Goal: Task Accomplishment & Management: Manage account settings

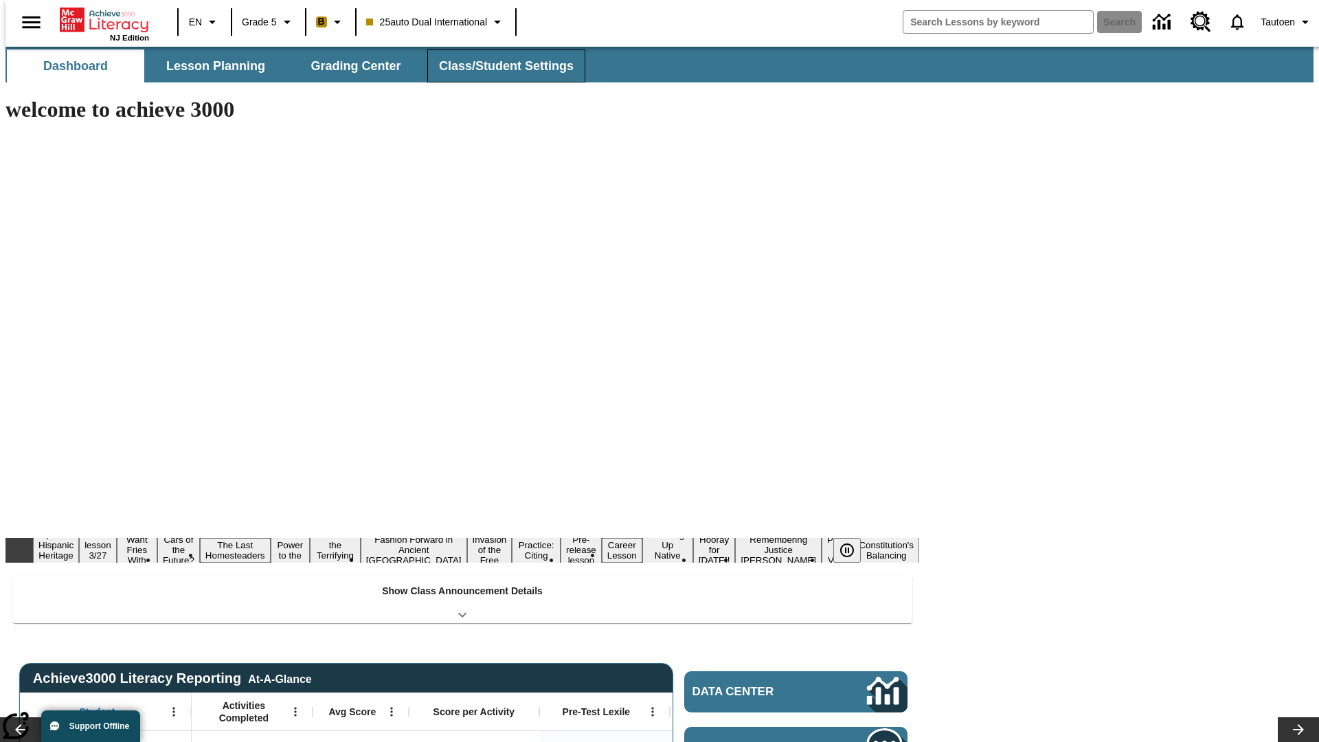
click at [499, 66] on button "Class/Student Settings" at bounding box center [506, 65] width 158 height 33
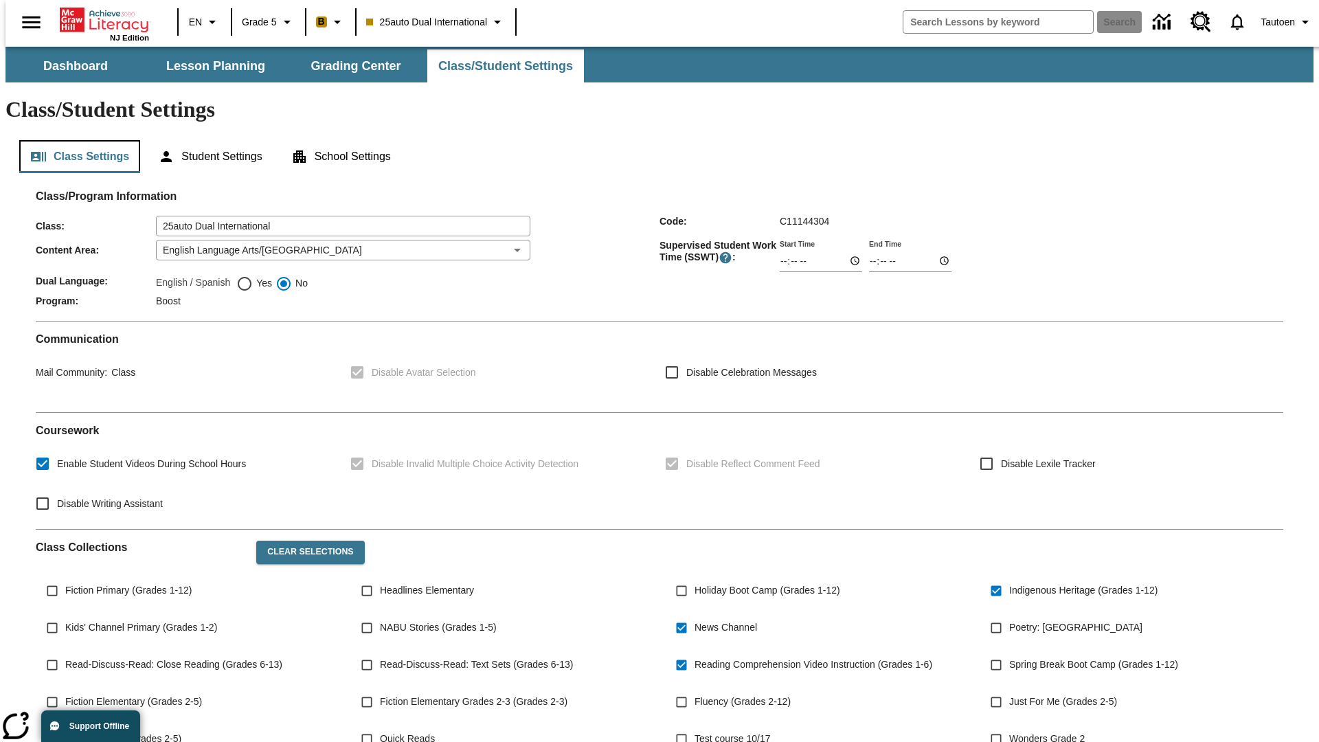
click at [74, 140] on button "Class Settings" at bounding box center [79, 156] width 121 height 33
click at [254, 276] on span "Yes" at bounding box center [262, 283] width 19 height 14
click at [253, 276] on input "Yes" at bounding box center [244, 284] width 16 height 16
radio input "true"
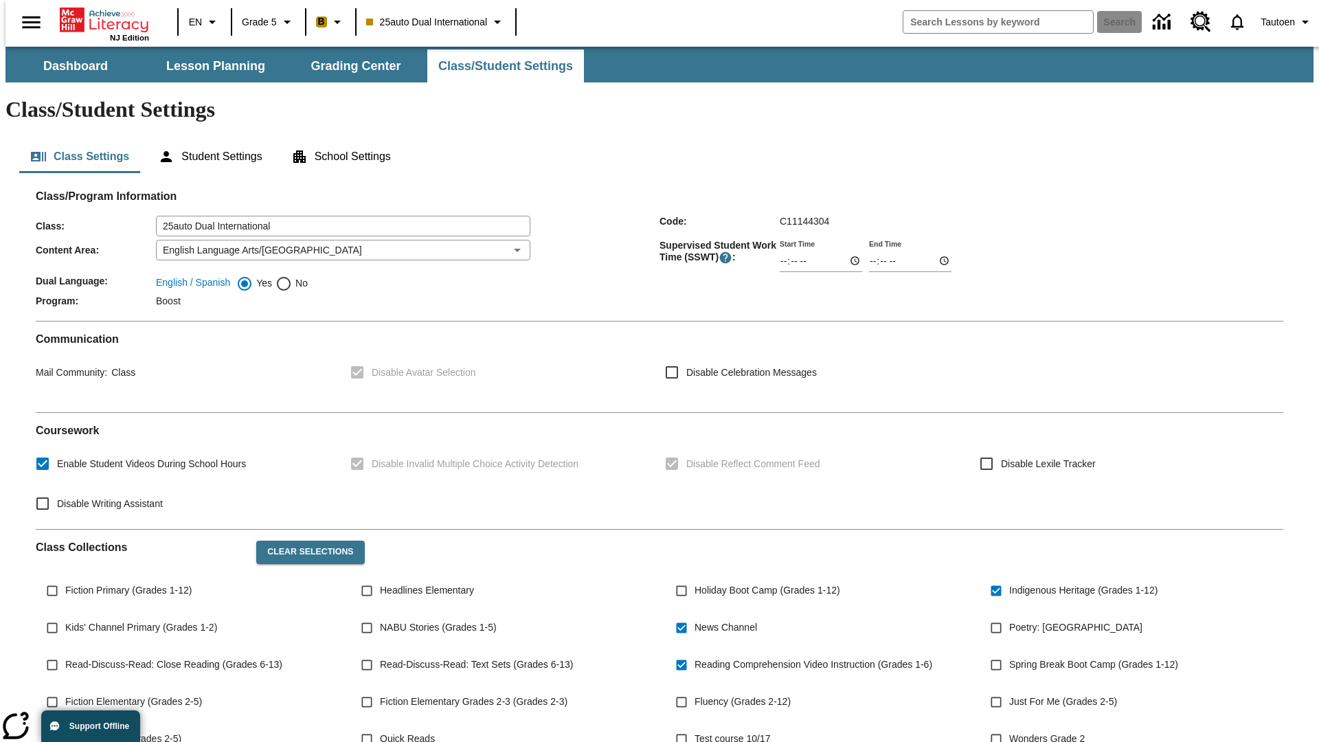
scroll to position [201, 0]
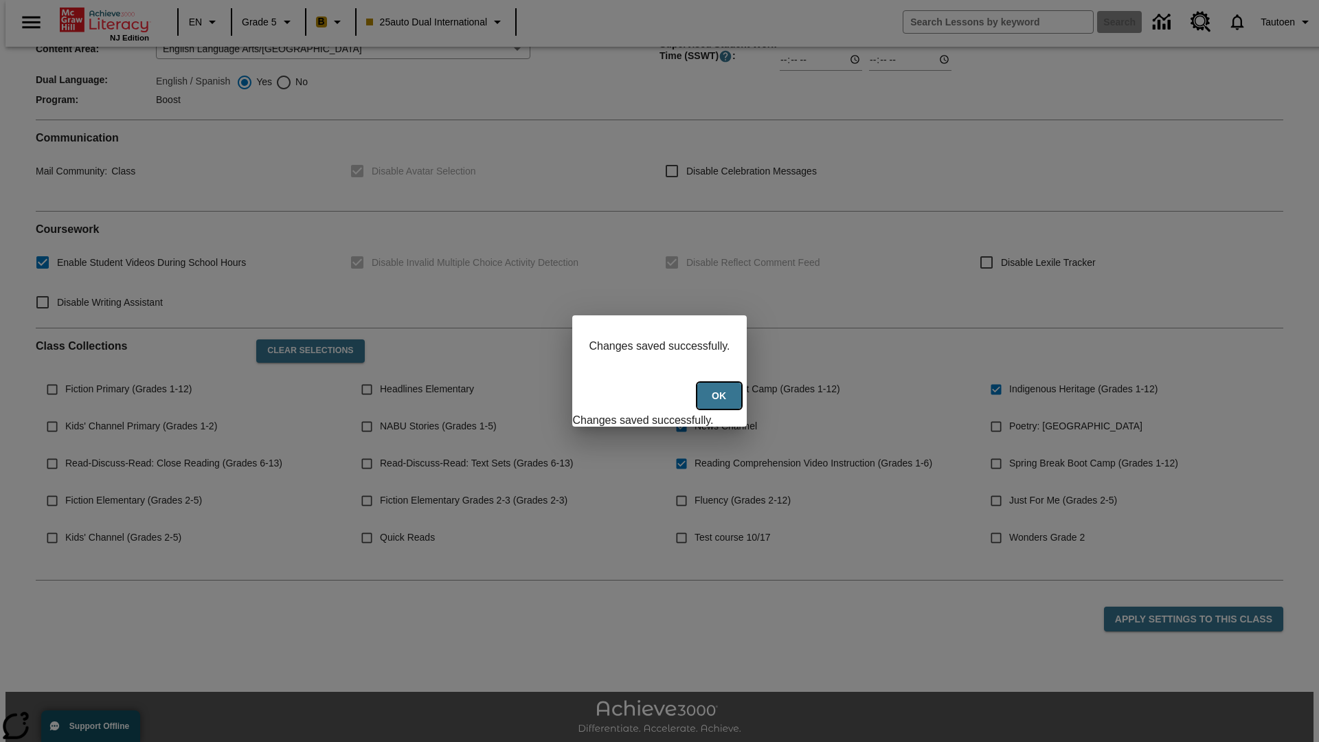
click at [721, 403] on button "Ok" at bounding box center [720, 396] width 44 height 27
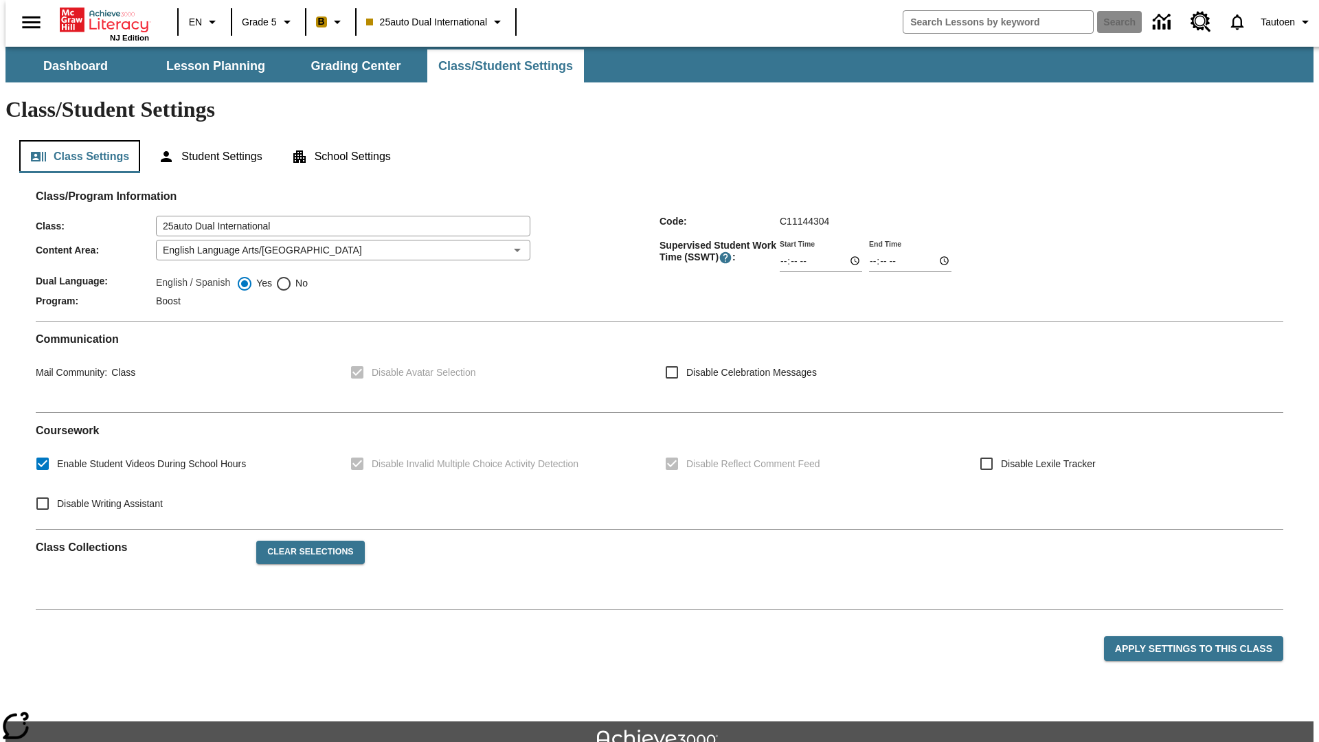
click at [74, 140] on button "Class Settings" at bounding box center [79, 156] width 121 height 33
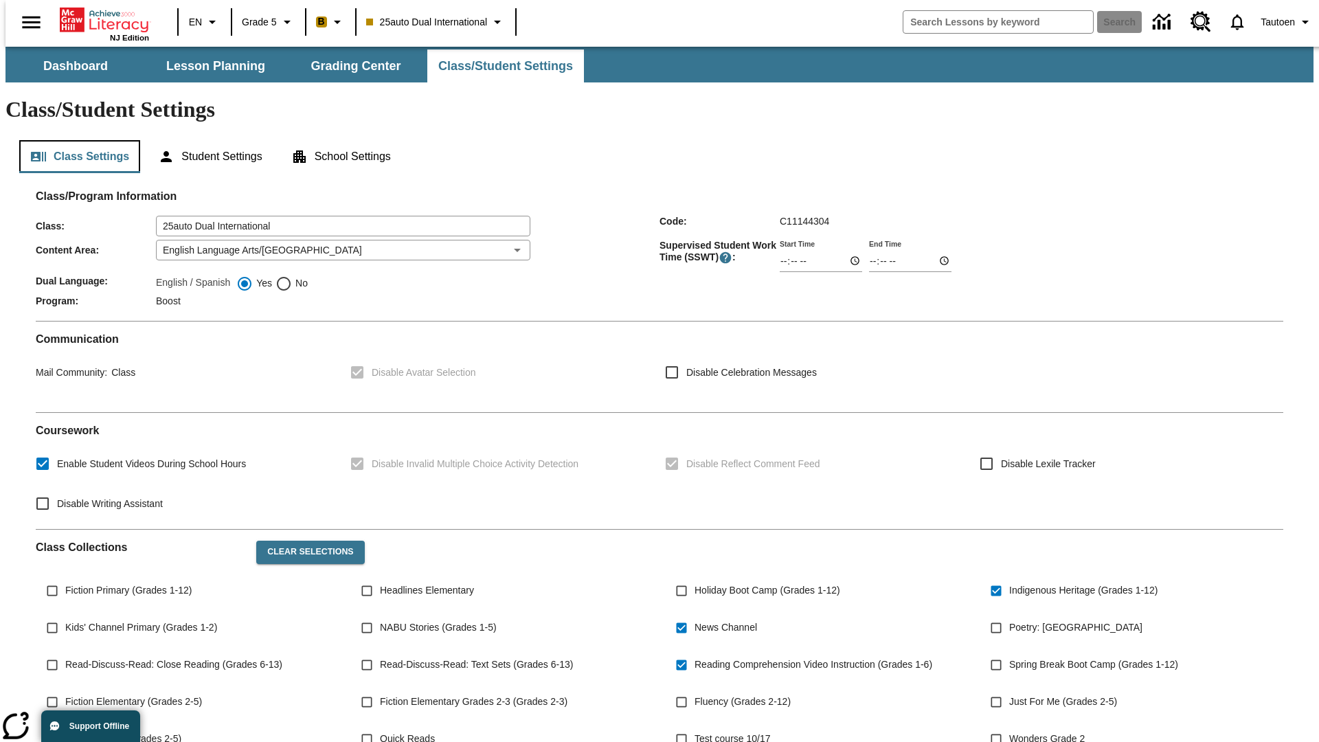
scroll to position [201, 0]
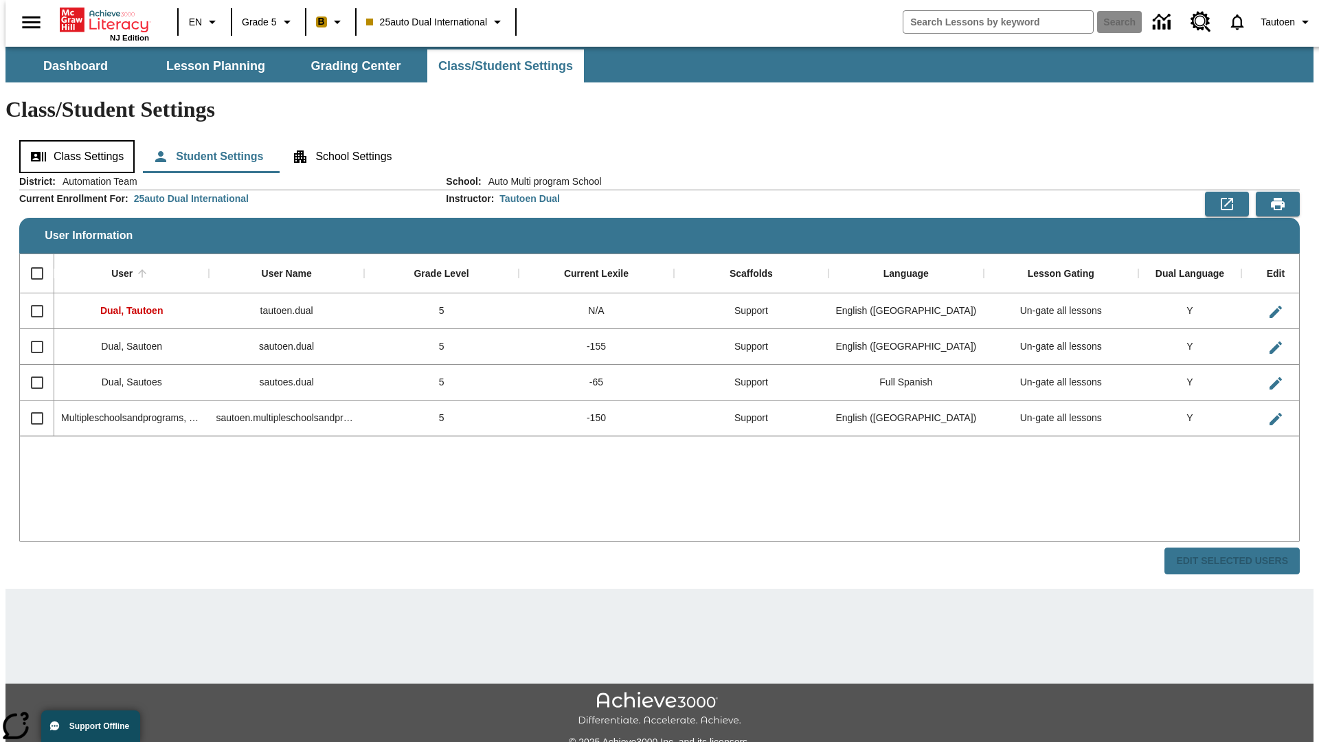
click at [72, 140] on button "Class Settings" at bounding box center [76, 156] width 115 height 33
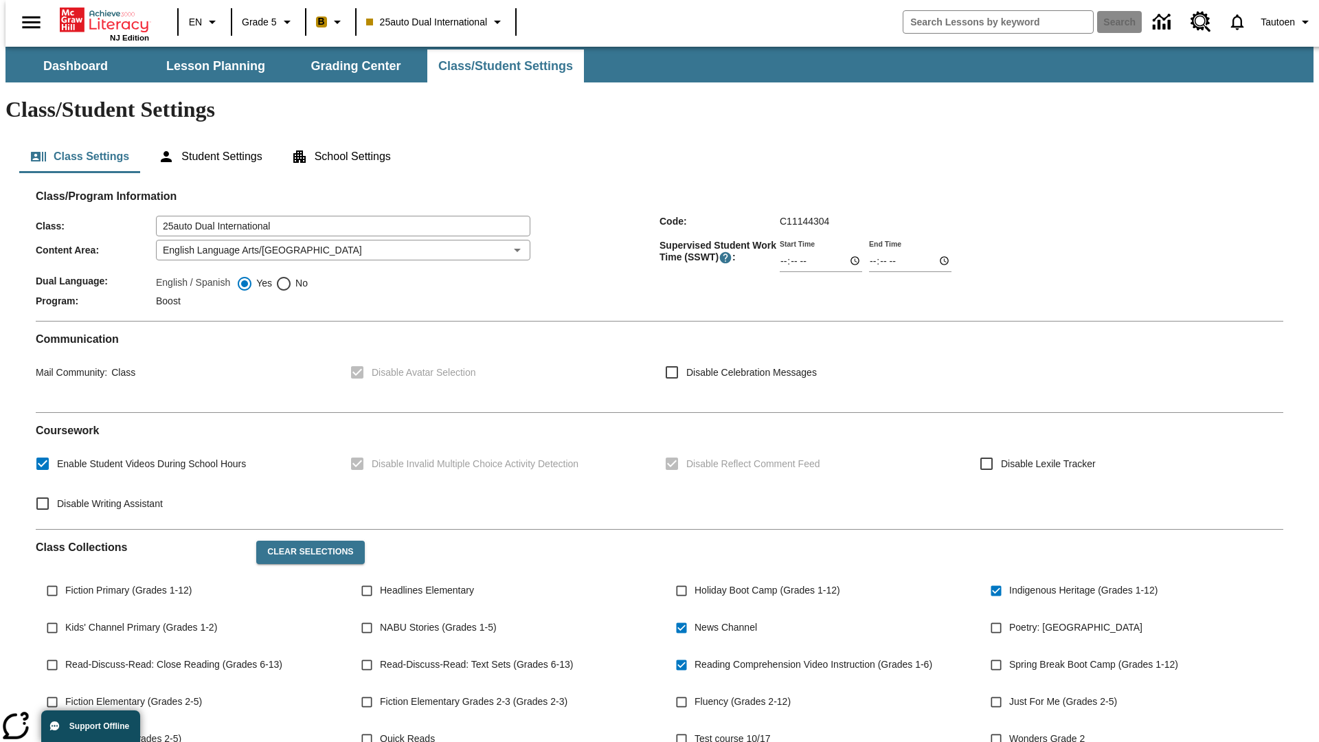
click at [292, 276] on span "No" at bounding box center [300, 283] width 16 height 14
click at [292, 276] on input "No" at bounding box center [284, 284] width 16 height 16
radio input "true"
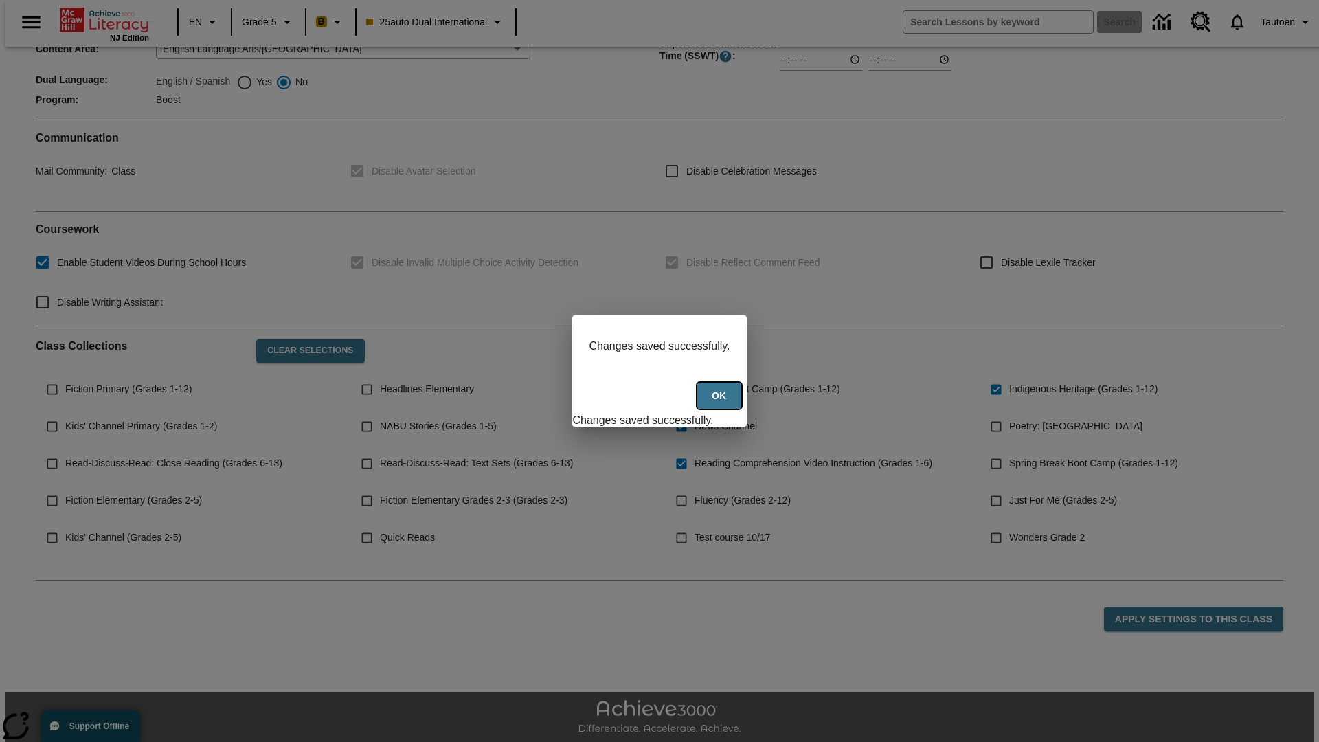
click at [721, 403] on button "Ok" at bounding box center [720, 396] width 44 height 27
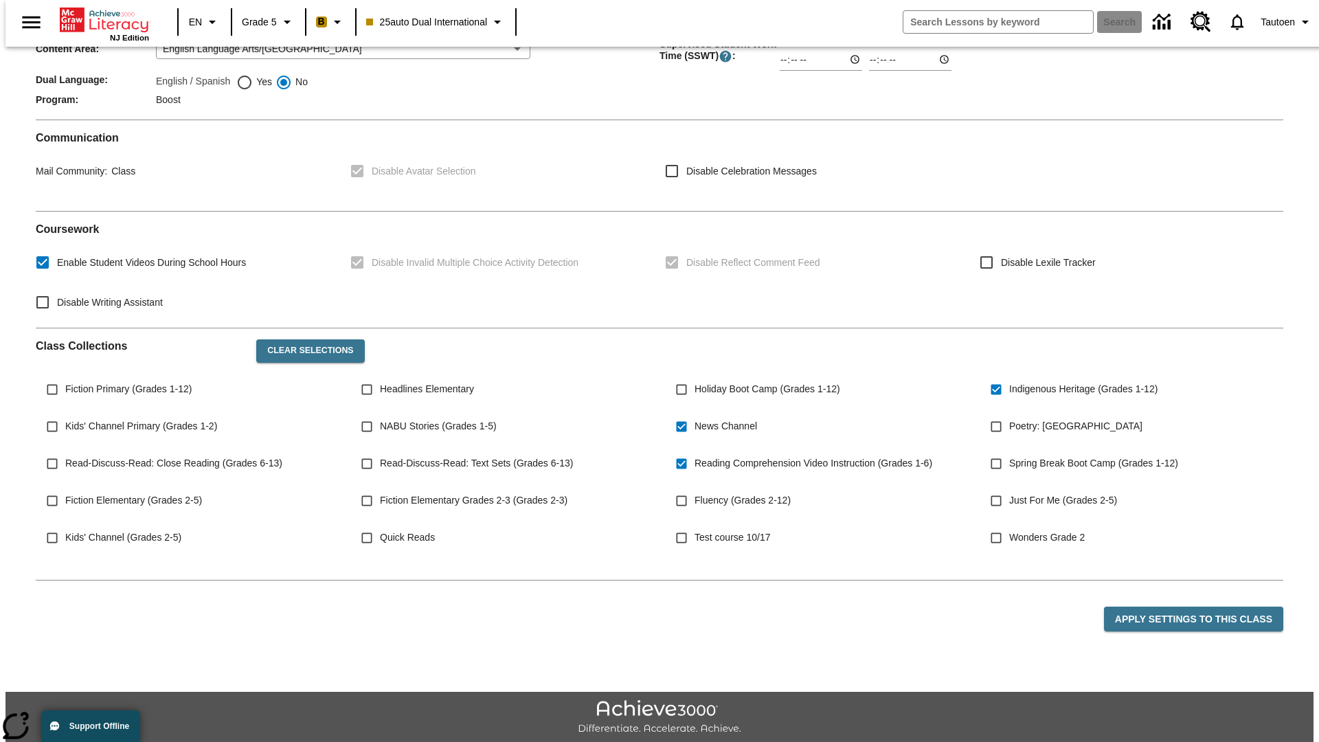
scroll to position [201, 0]
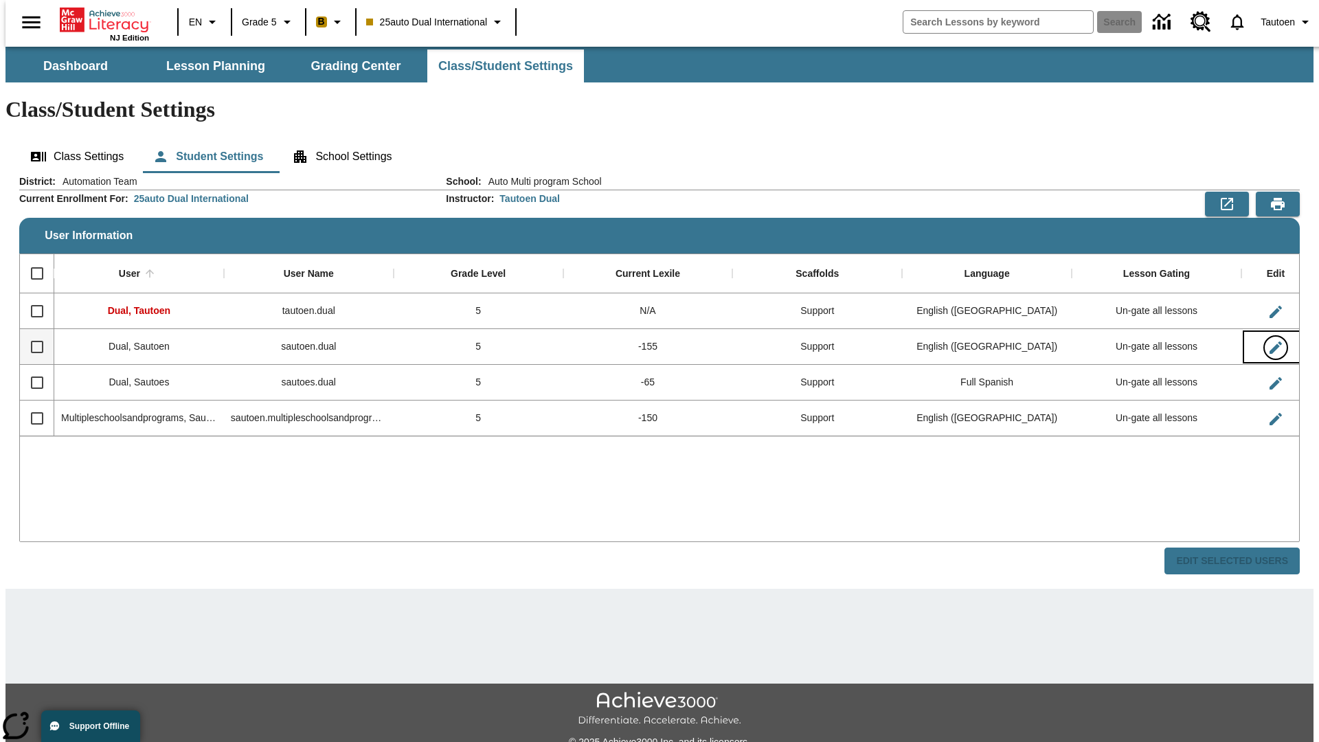
click at [1270, 342] on icon "Edit User" at bounding box center [1276, 348] width 12 height 12
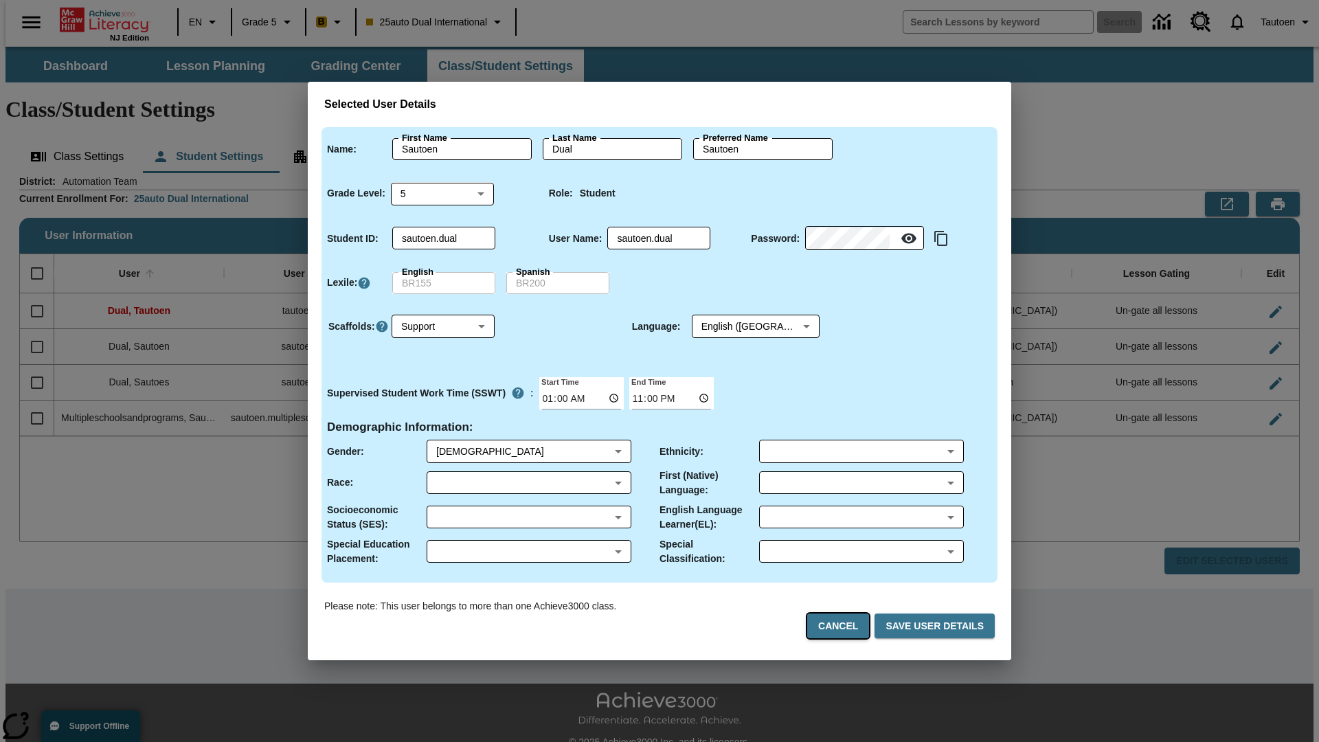
click at [844, 626] on button "Cancel" at bounding box center [838, 626] width 62 height 25
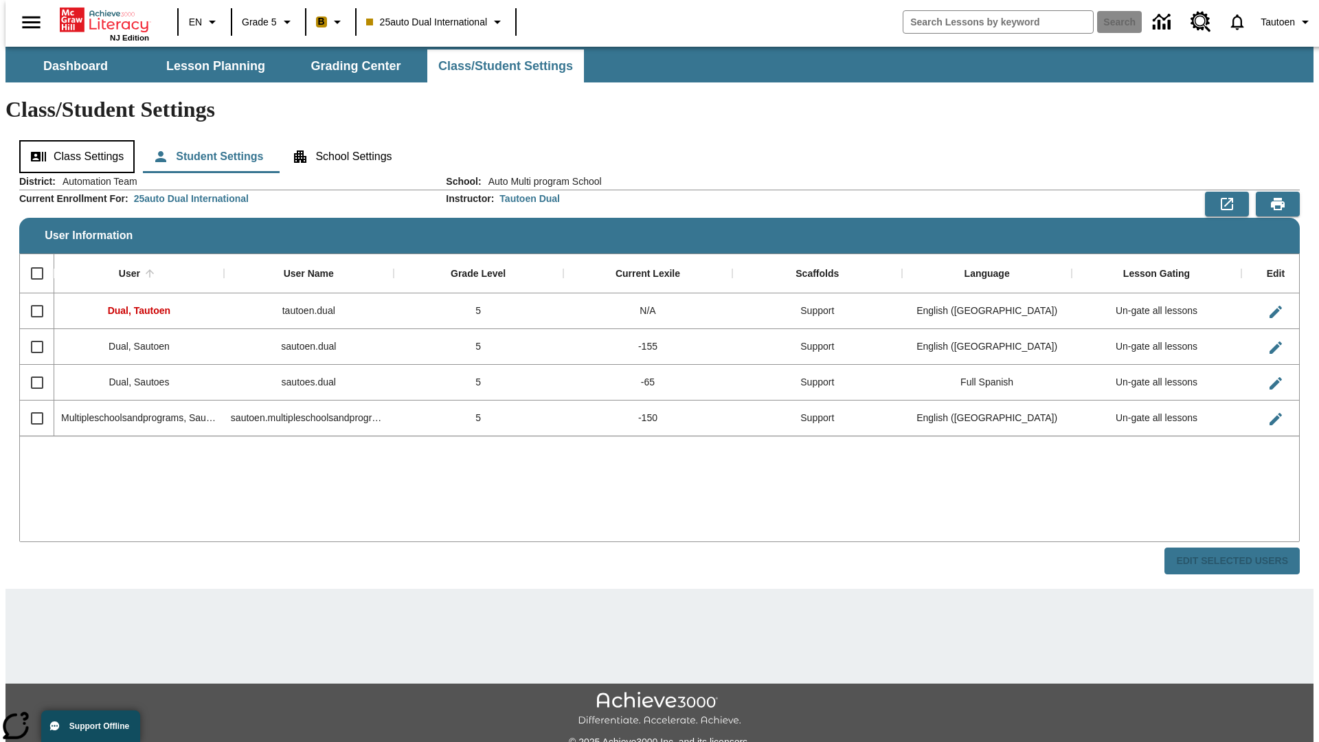
click at [72, 140] on button "Class Settings" at bounding box center [76, 156] width 115 height 33
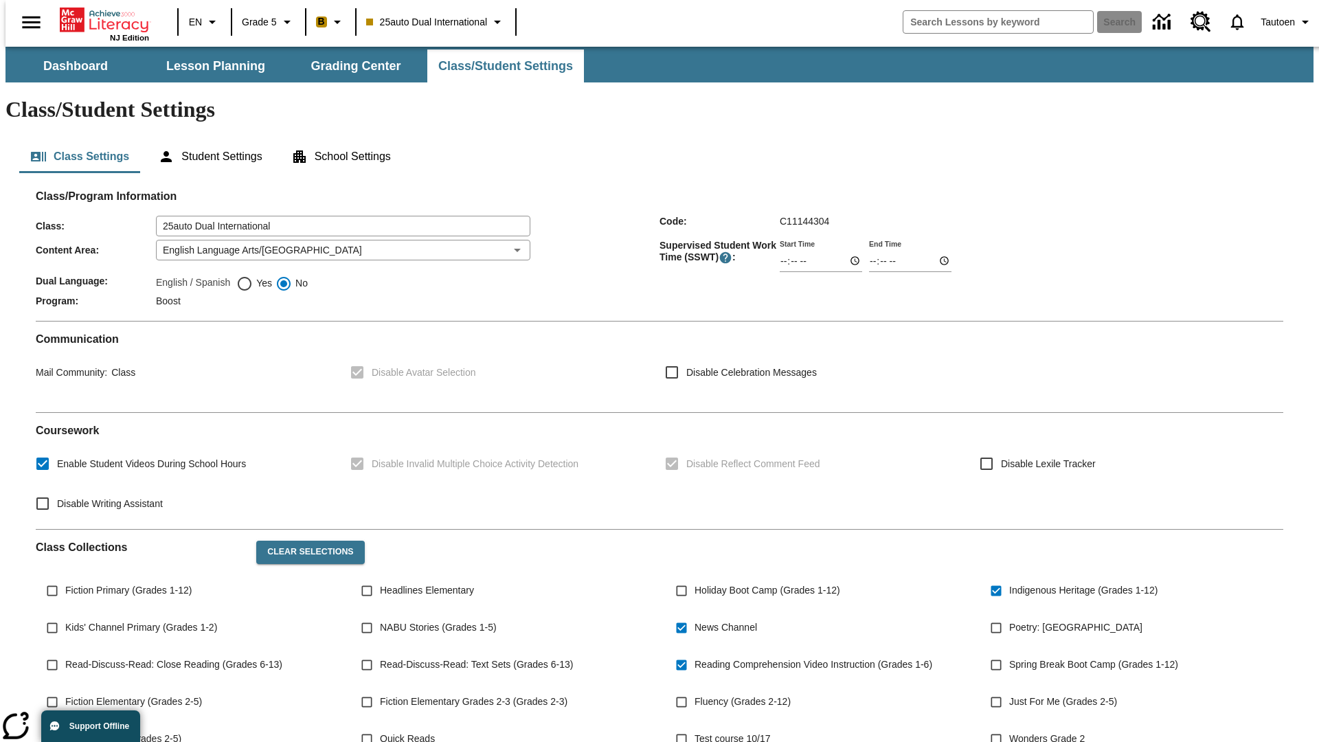
click at [254, 276] on span "Yes" at bounding box center [262, 283] width 19 height 14
click at [253, 276] on input "Yes" at bounding box center [244, 284] width 16 height 16
radio input "true"
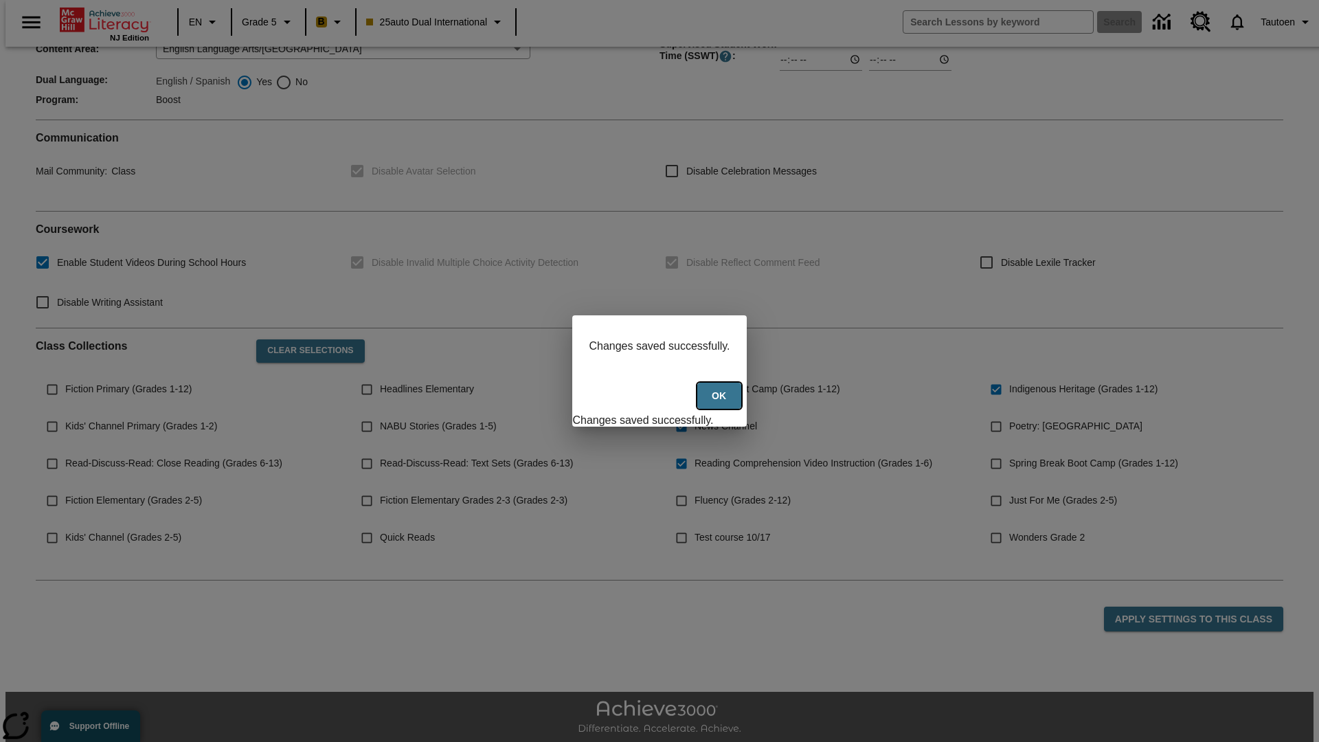
click at [721, 403] on button "Ok" at bounding box center [720, 396] width 44 height 27
